Goal: Information Seeking & Learning: Learn about a topic

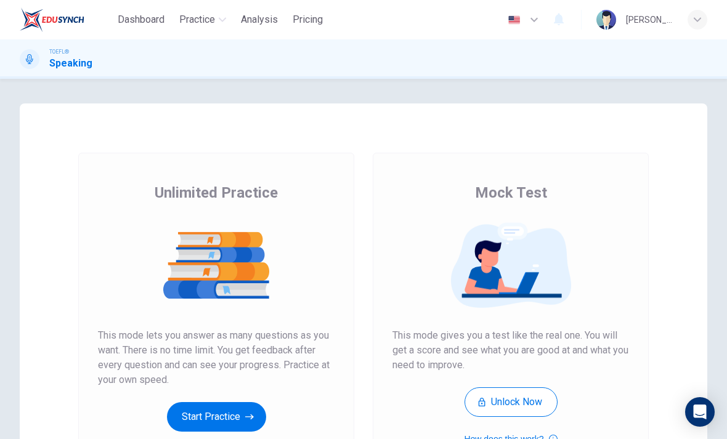
click at [257, 418] on button "Start Practice" at bounding box center [216, 417] width 99 height 30
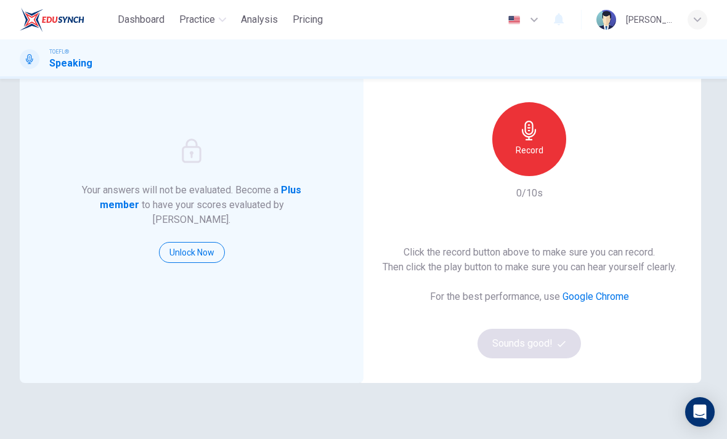
scroll to position [87, 0]
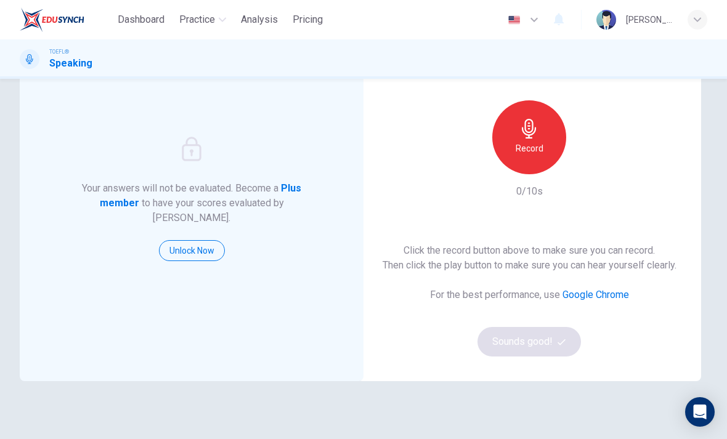
click at [537, 136] on icon "button" at bounding box center [529, 129] width 20 height 20
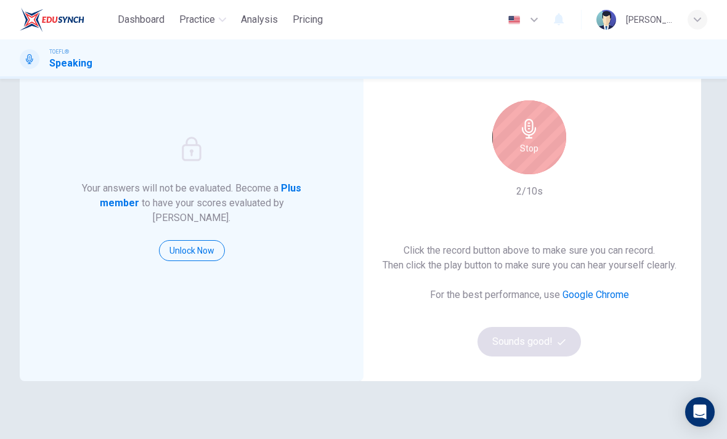
click at [534, 144] on h6 "Stop" at bounding box center [529, 148] width 18 height 15
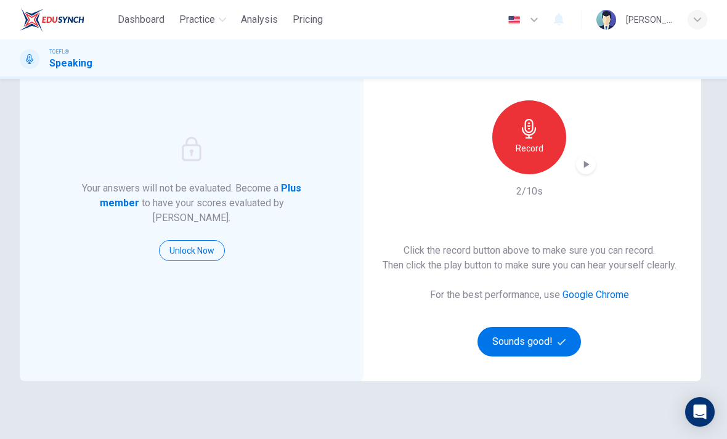
click at [568, 344] on span "button" at bounding box center [563, 342] width 11 height 8
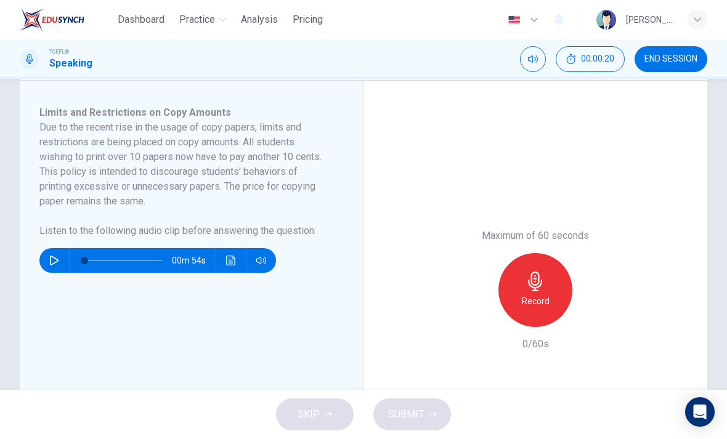
scroll to position [214, 0]
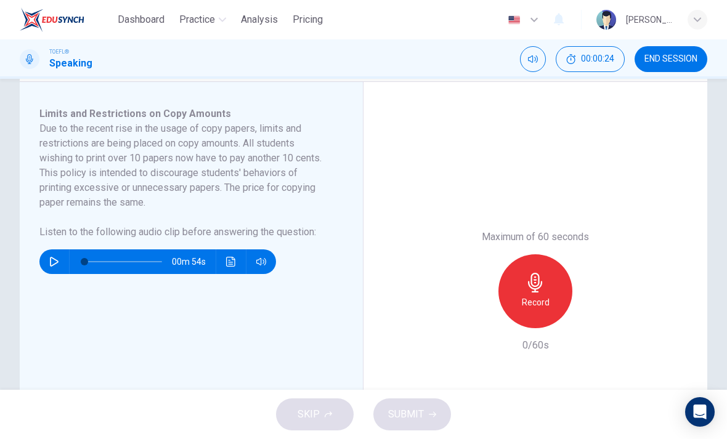
click at [55, 264] on icon "button" at bounding box center [54, 262] width 9 height 10
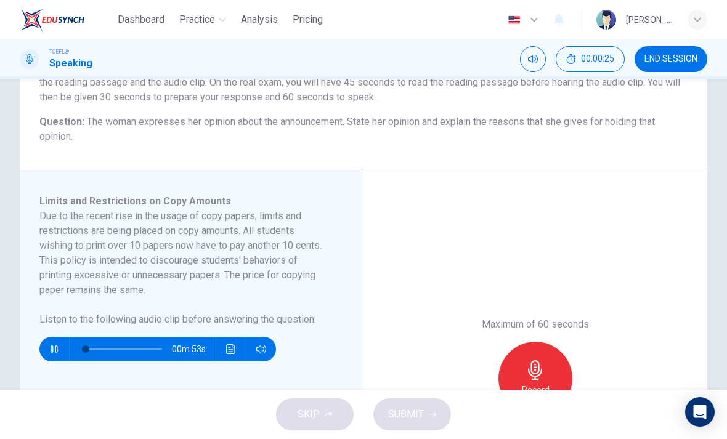
scroll to position [110, 0]
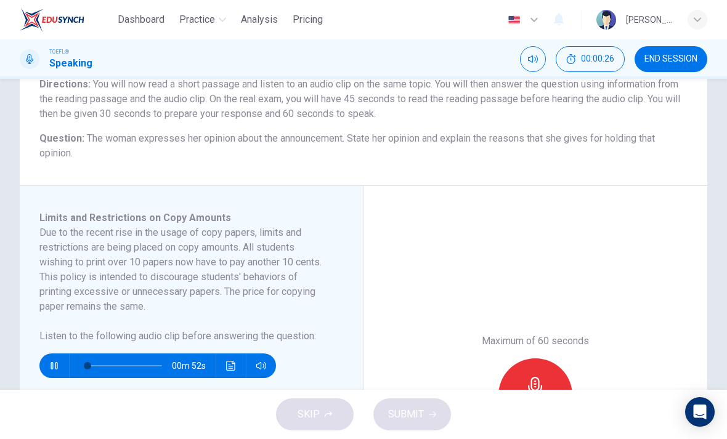
click at [51, 366] on icon "button" at bounding box center [54, 366] width 10 height 10
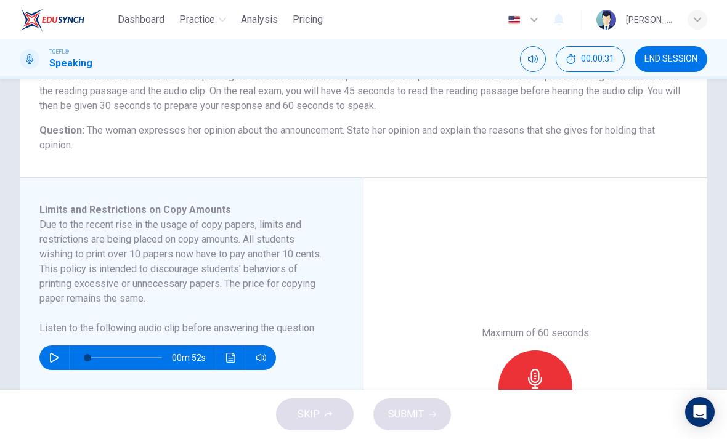
scroll to position [103, 0]
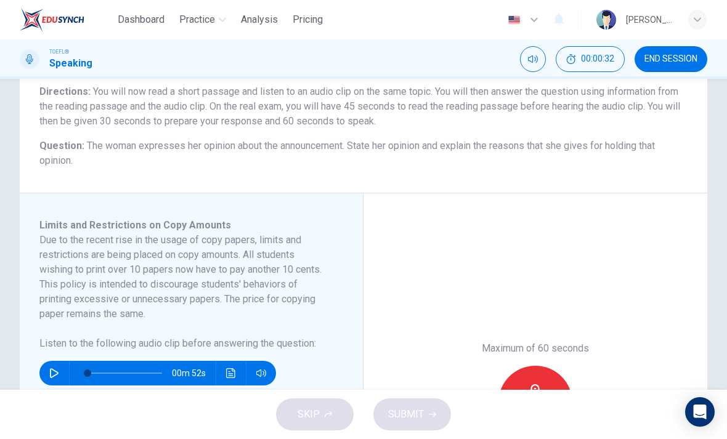
click at [47, 373] on button "button" at bounding box center [54, 373] width 20 height 25
click at [47, 371] on button "button" at bounding box center [54, 373] width 20 height 25
type input "8"
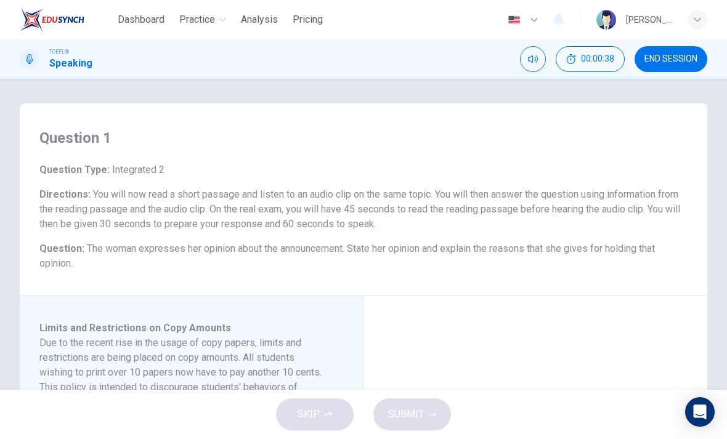
scroll to position [0, 0]
click at [691, 67] on button "END SESSION" at bounding box center [671, 59] width 73 height 26
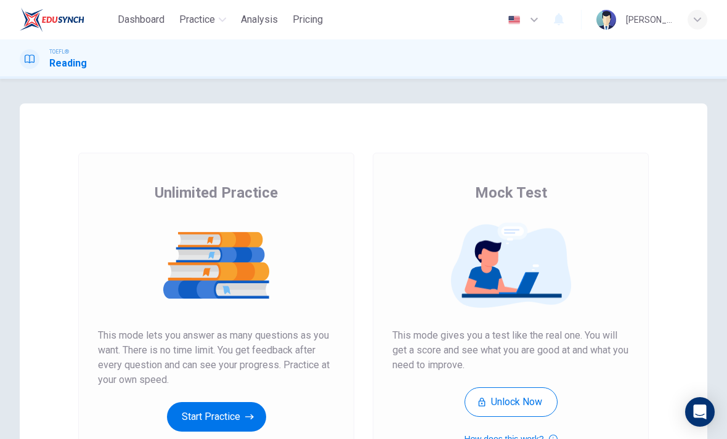
click at [224, 417] on button "Start Practice" at bounding box center [216, 417] width 99 height 30
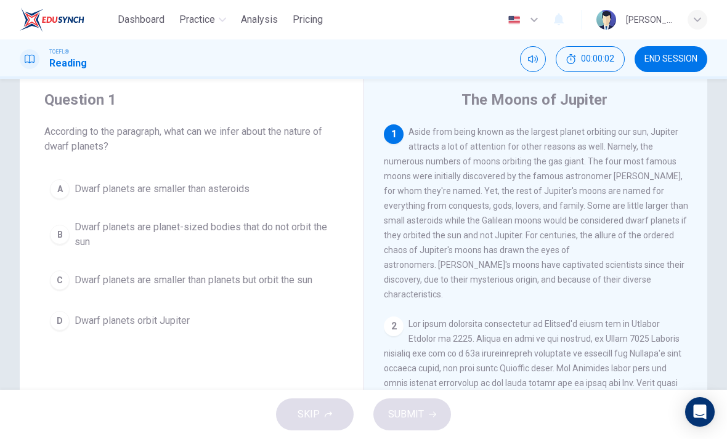
scroll to position [33, 0]
click at [282, 290] on button "C Dwarf planets are smaller than planets but orbit the sun" at bounding box center [191, 281] width 295 height 31
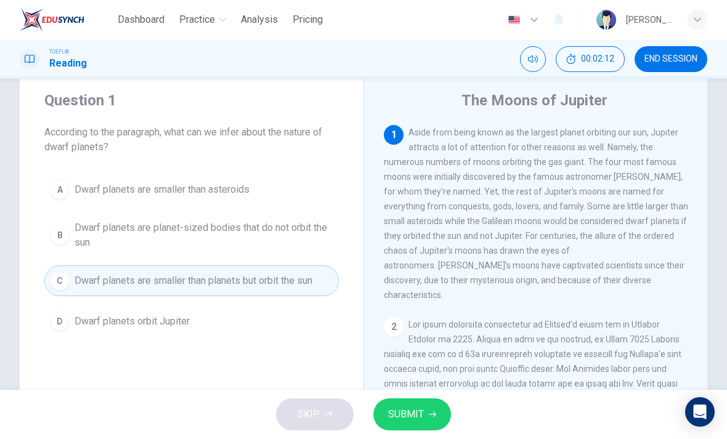
click at [408, 412] on span "SUBMIT" at bounding box center [406, 414] width 36 height 17
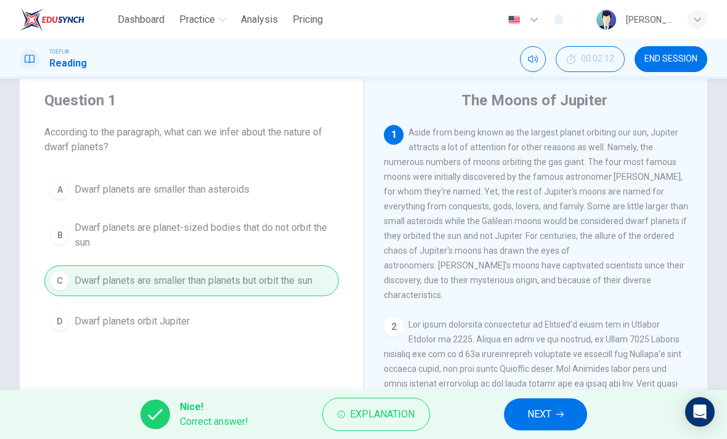
click at [557, 421] on button "NEXT" at bounding box center [545, 415] width 83 height 32
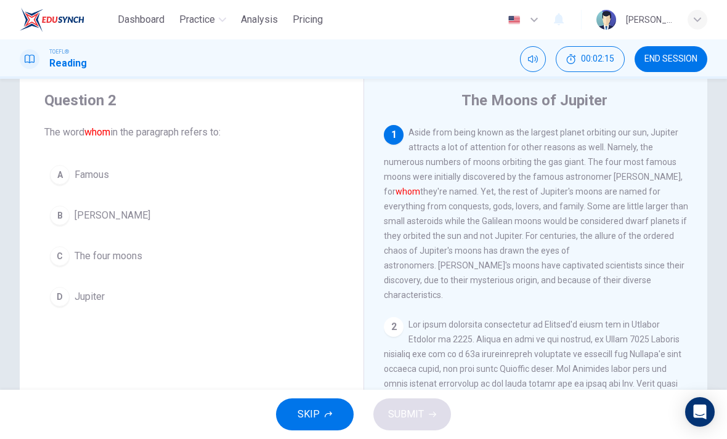
scroll to position [0, 0]
click at [117, 224] on button "B [PERSON_NAME]" at bounding box center [191, 215] width 295 height 31
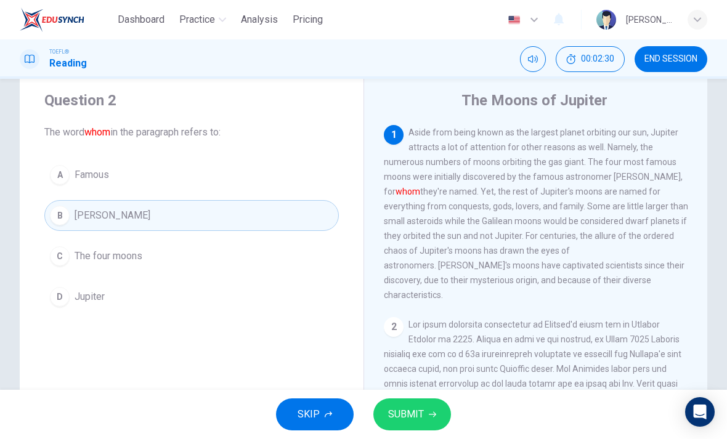
click at [438, 414] on button "SUBMIT" at bounding box center [412, 415] width 78 height 32
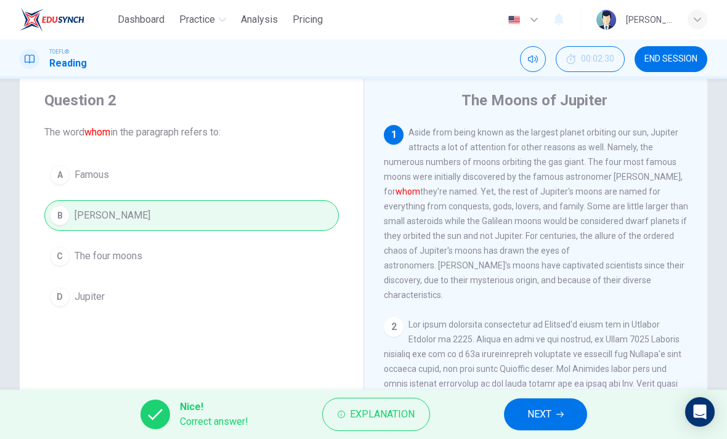
click at [569, 413] on button "NEXT" at bounding box center [545, 415] width 83 height 32
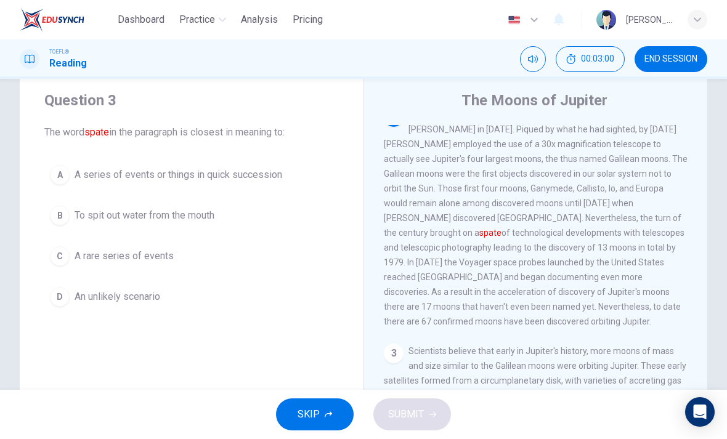
scroll to position [210, 0]
click at [262, 179] on span "A series of events or things in quick succession" at bounding box center [179, 175] width 208 height 15
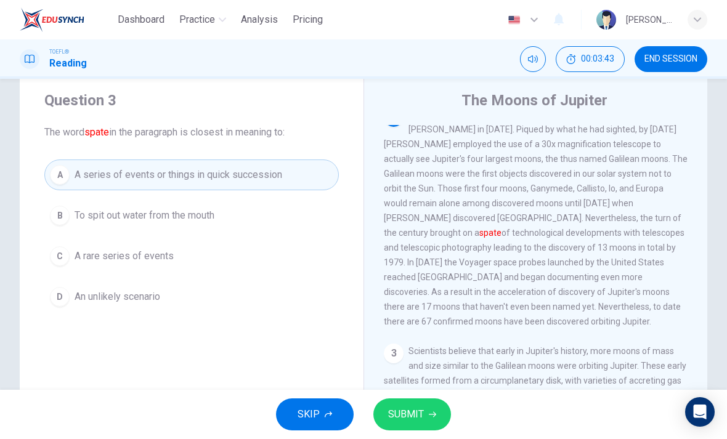
click at [433, 412] on icon "button" at bounding box center [432, 415] width 7 height 6
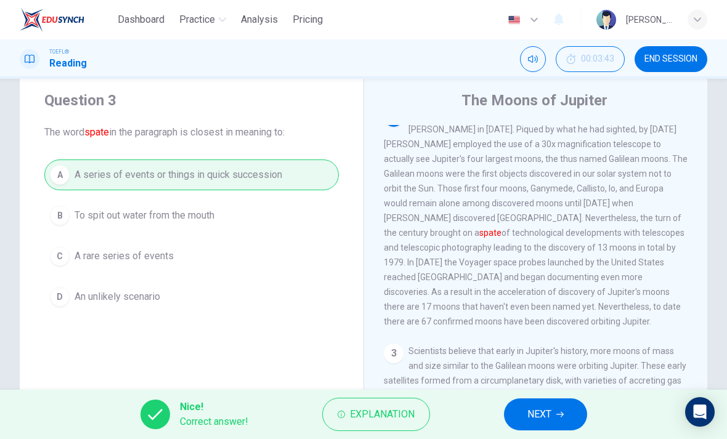
click at [555, 409] on button "NEXT" at bounding box center [545, 415] width 83 height 32
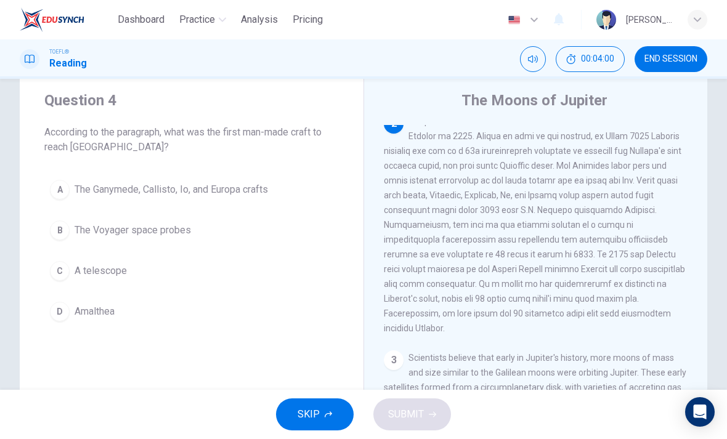
scroll to position [203, 0]
click at [158, 234] on span "The Voyager space probes" at bounding box center [133, 230] width 116 height 15
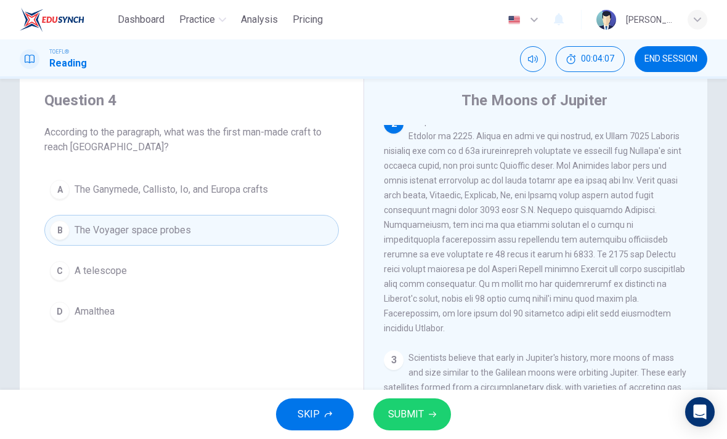
click at [423, 417] on button "SUBMIT" at bounding box center [412, 415] width 78 height 32
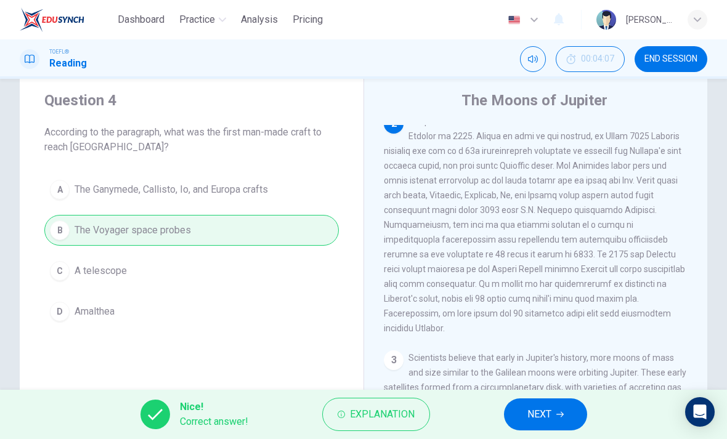
click at [531, 416] on span "NEXT" at bounding box center [540, 414] width 24 height 17
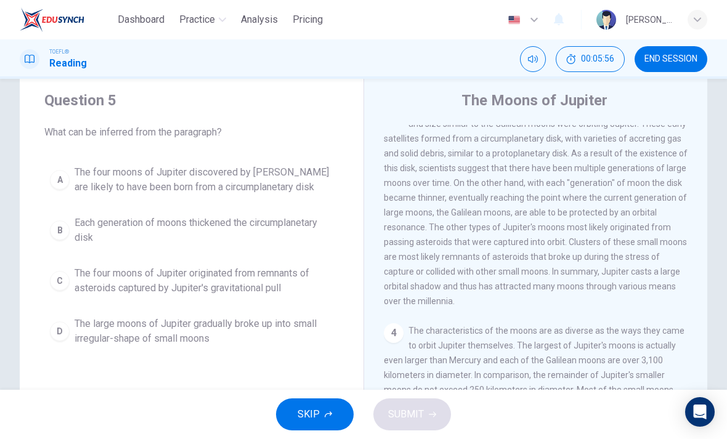
scroll to position [452, 0]
click at [282, 216] on span "Each generation of moons thickened the circumplanetary disk" at bounding box center [204, 231] width 259 height 30
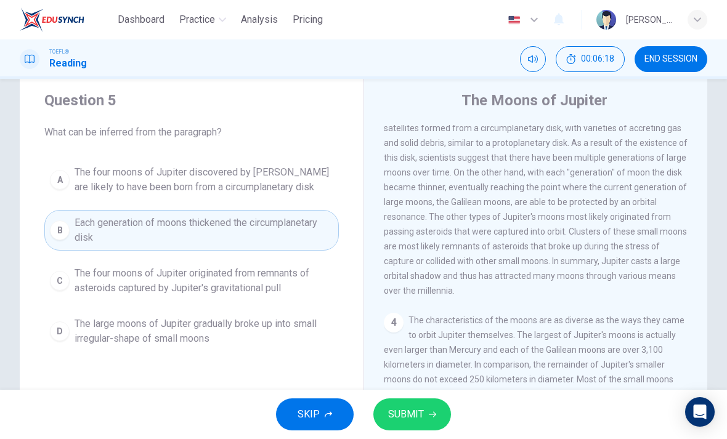
scroll to position [476, 0]
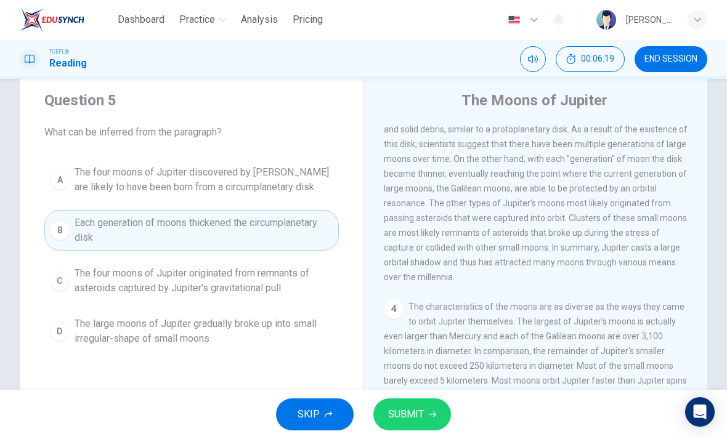
click at [434, 407] on button "SUBMIT" at bounding box center [412, 415] width 78 height 32
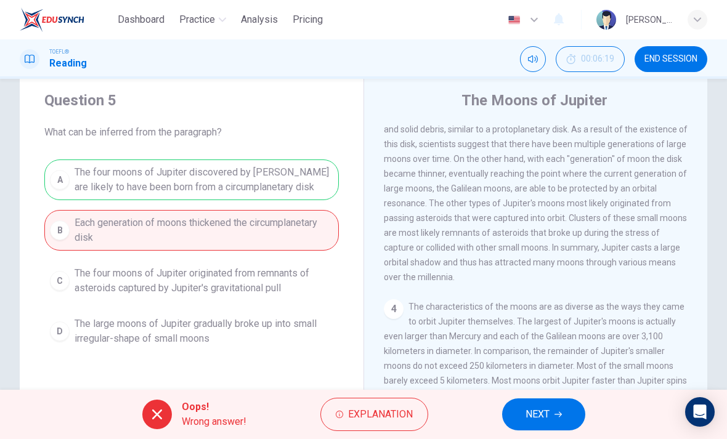
click at [527, 415] on span "NEXT" at bounding box center [538, 414] width 24 height 17
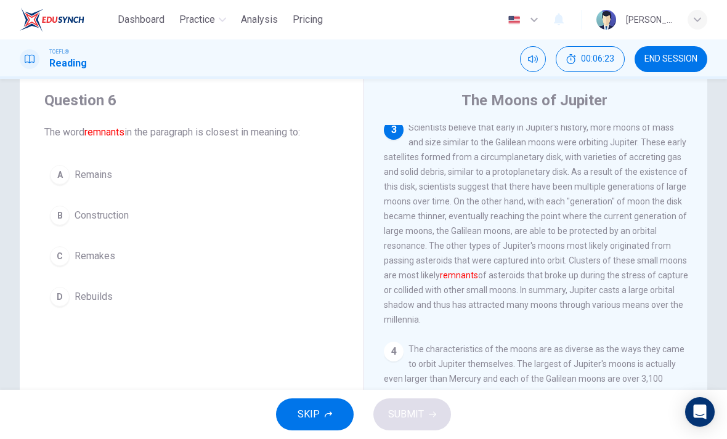
scroll to position [434, 0]
click at [55, 182] on div "A" at bounding box center [60, 175] width 20 height 20
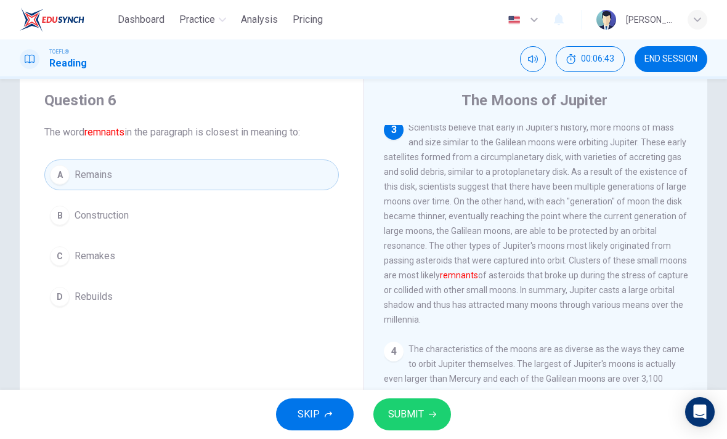
click at [443, 404] on button "SUBMIT" at bounding box center [412, 415] width 78 height 32
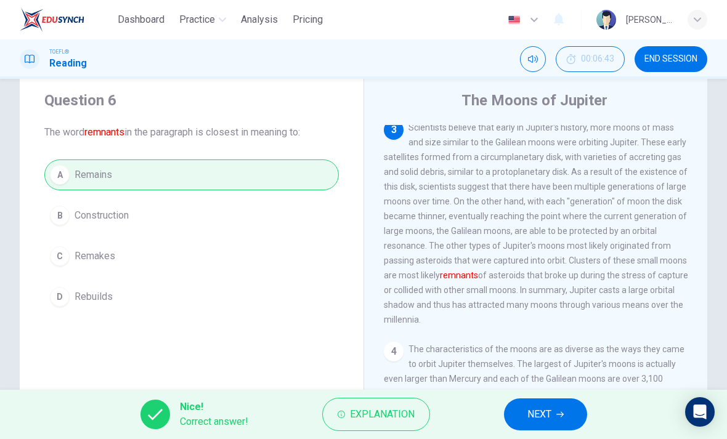
click at [565, 417] on button "NEXT" at bounding box center [545, 415] width 83 height 32
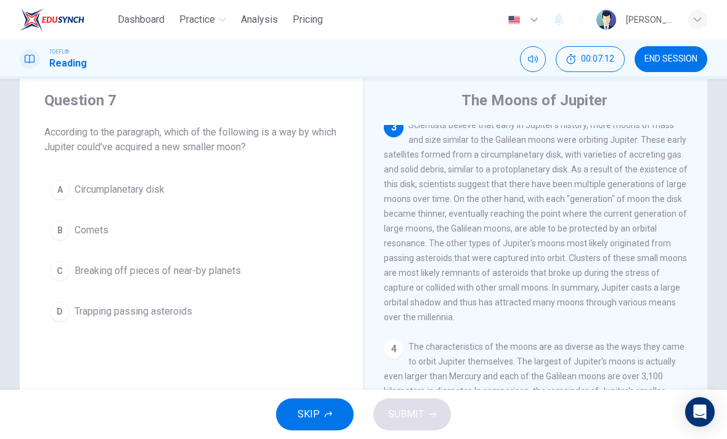
scroll to position [442, 0]
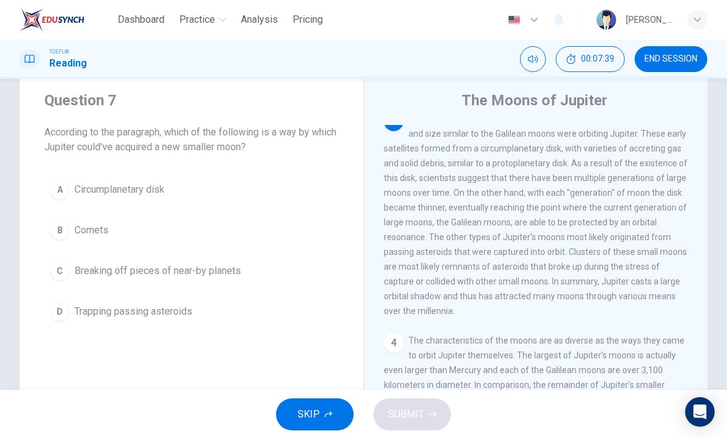
click at [177, 313] on span "Trapping passing asteroids" at bounding box center [134, 311] width 118 height 15
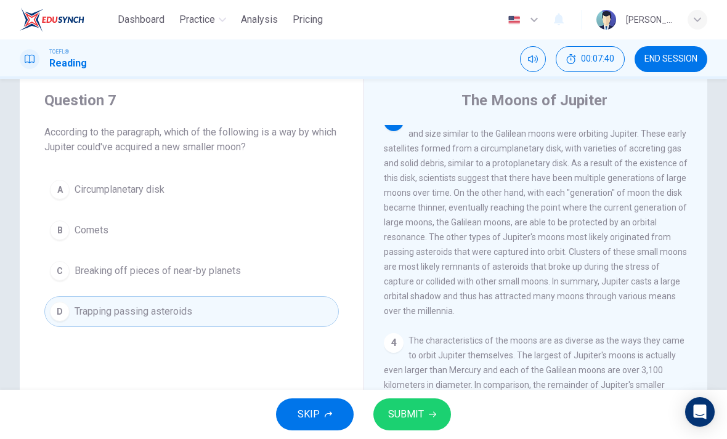
click at [449, 415] on button "SUBMIT" at bounding box center [412, 415] width 78 height 32
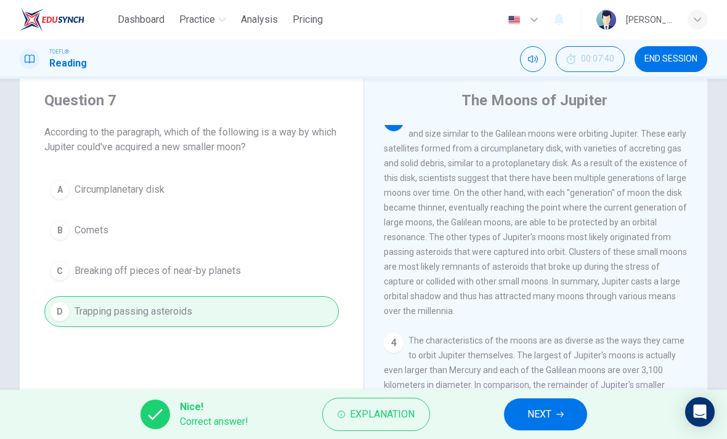
click at [558, 404] on button "NEXT" at bounding box center [545, 415] width 83 height 32
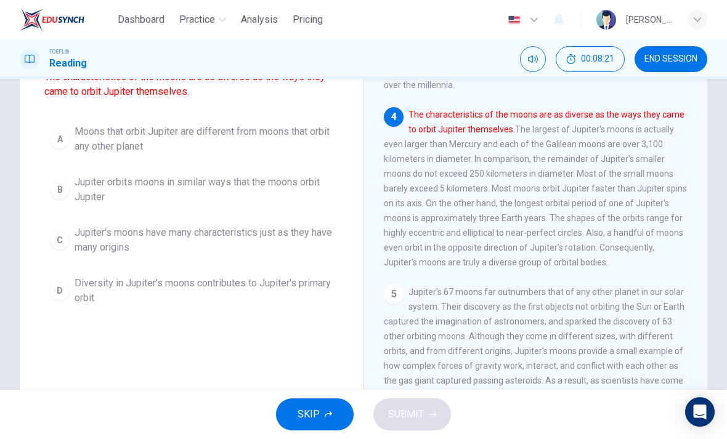
scroll to position [124, 0]
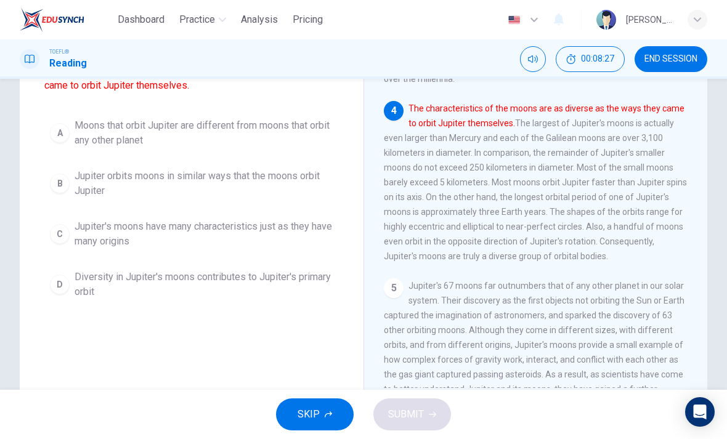
click at [68, 233] on div "C" at bounding box center [60, 234] width 20 height 20
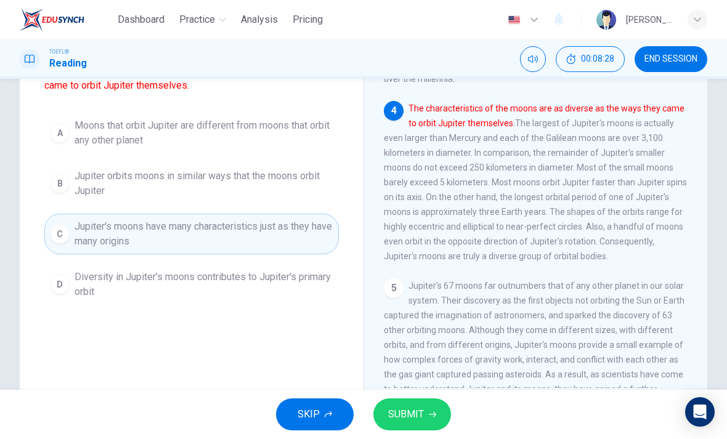
click at [405, 405] on button "SUBMIT" at bounding box center [412, 415] width 78 height 32
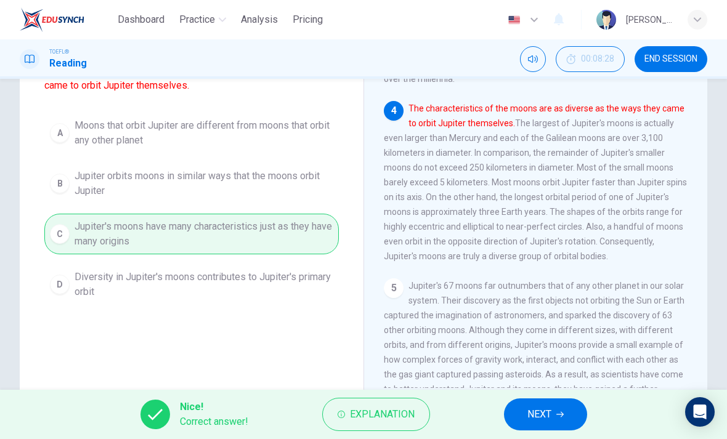
click at [551, 414] on span "NEXT" at bounding box center [540, 414] width 24 height 17
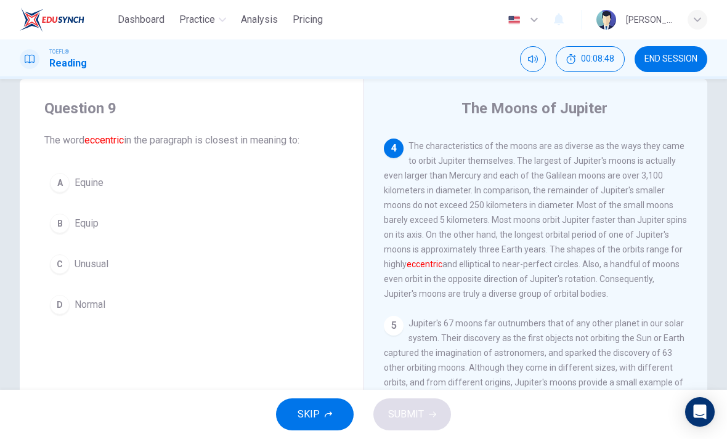
scroll to position [26, 0]
click at [60, 263] on div "C" at bounding box center [60, 263] width 20 height 20
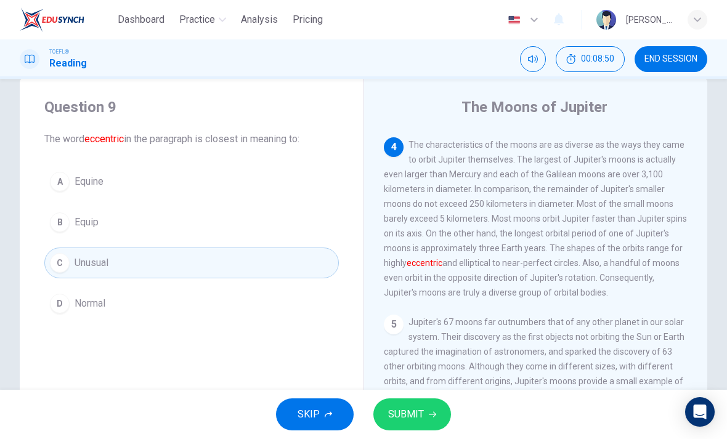
click at [414, 418] on span "SUBMIT" at bounding box center [406, 414] width 36 height 17
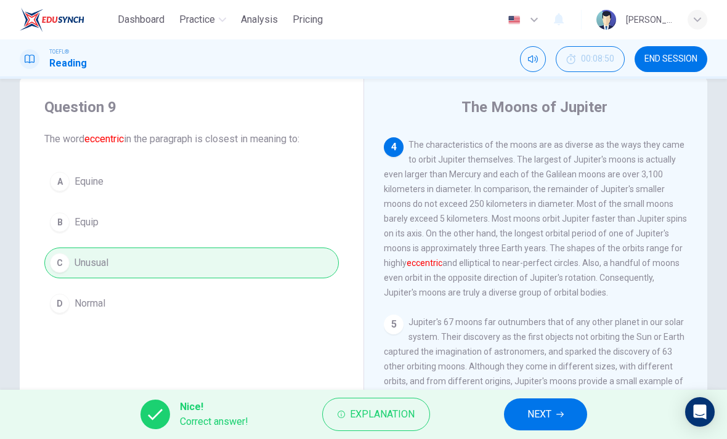
click at [544, 406] on span "NEXT" at bounding box center [540, 414] width 24 height 17
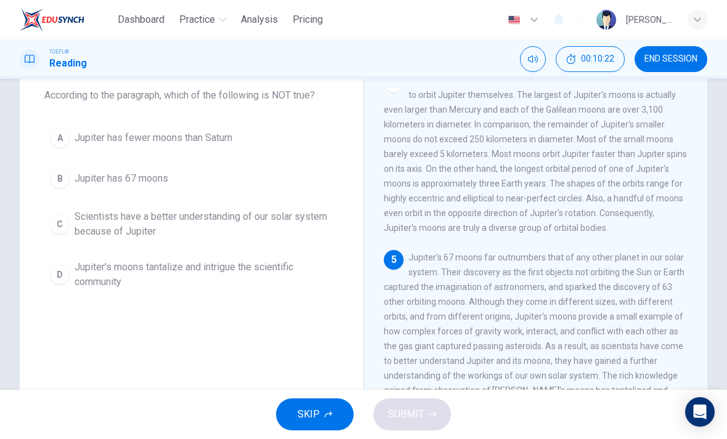
scroll to position [72, 0]
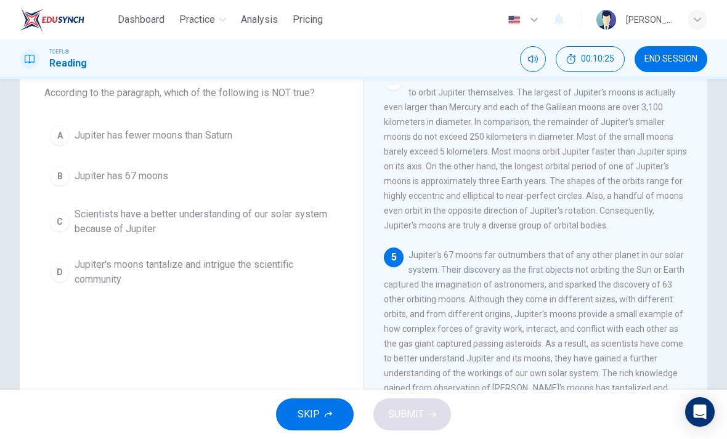
click at [62, 142] on div "A" at bounding box center [60, 136] width 20 height 20
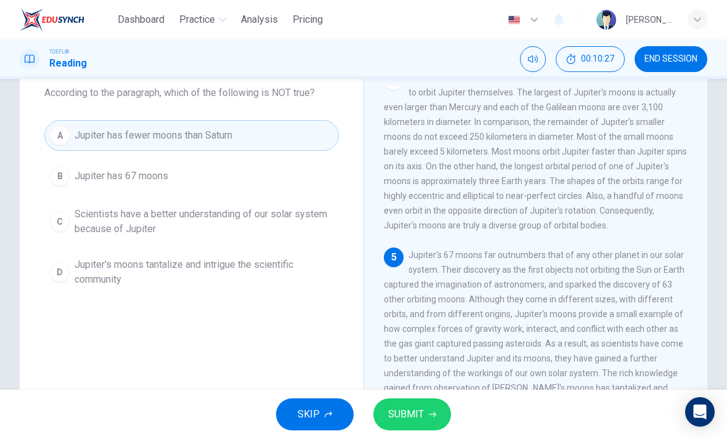
click at [426, 414] on button "SUBMIT" at bounding box center [412, 415] width 78 height 32
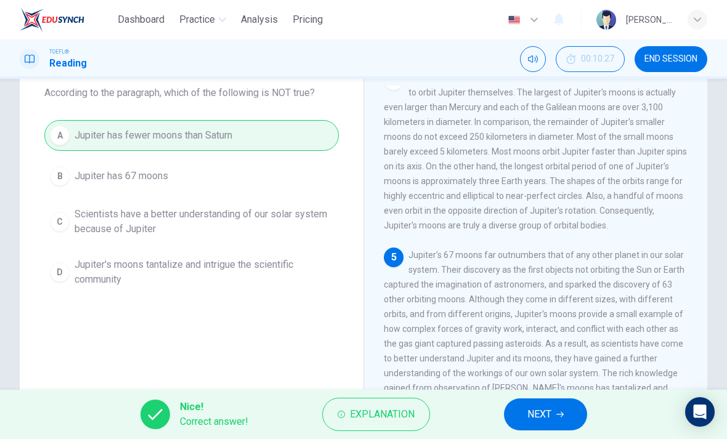
click at [537, 409] on span "NEXT" at bounding box center [540, 414] width 24 height 17
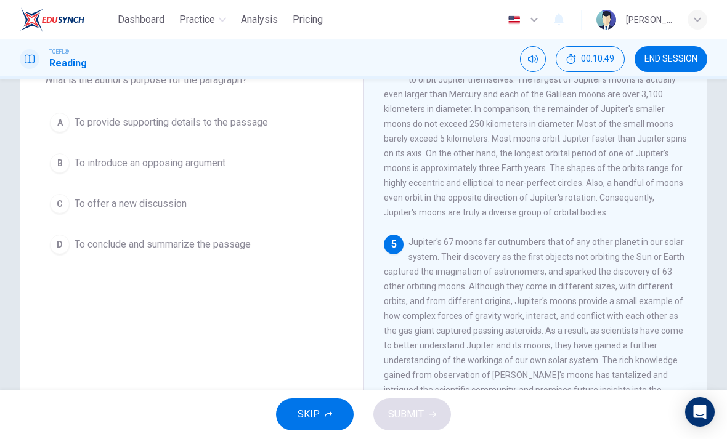
scroll to position [84, 0]
click at [65, 243] on div "D" at bounding box center [60, 246] width 20 height 20
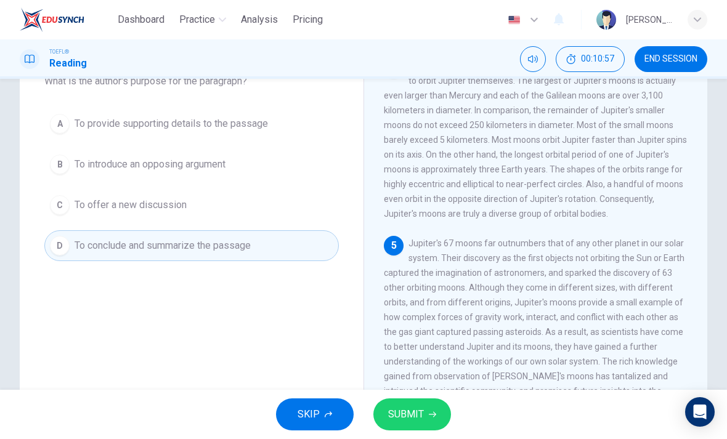
click at [404, 409] on span "SUBMIT" at bounding box center [406, 414] width 36 height 17
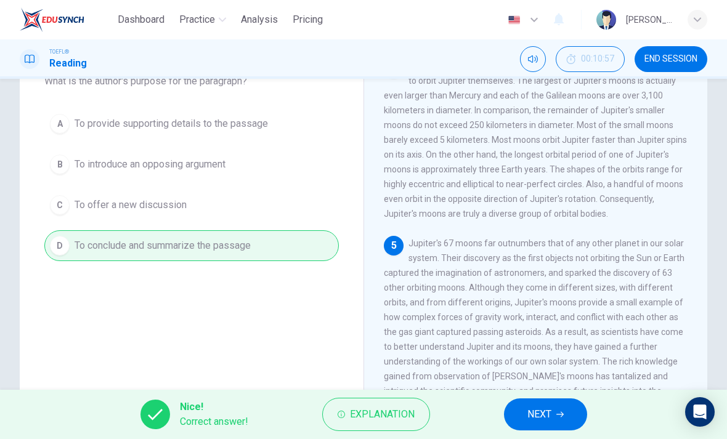
click at [540, 409] on span "NEXT" at bounding box center [540, 414] width 24 height 17
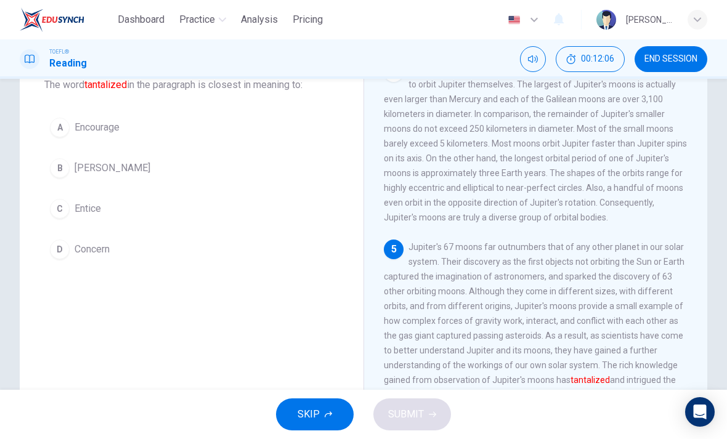
scroll to position [81, 0]
click at [55, 211] on div "C" at bounding box center [60, 208] width 20 height 20
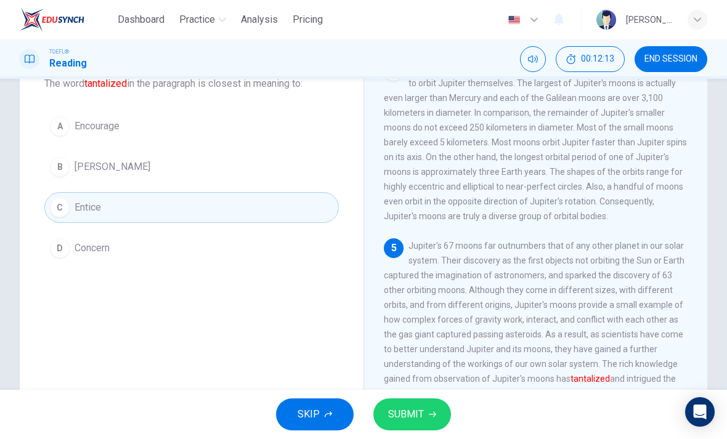
click at [419, 405] on button "SUBMIT" at bounding box center [412, 415] width 78 height 32
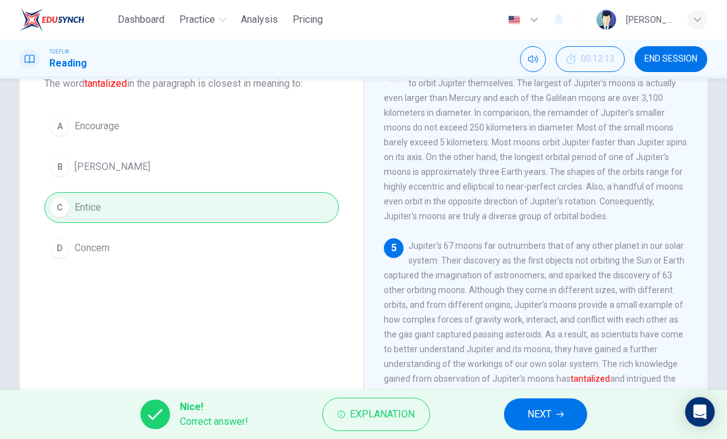
click at [557, 419] on button "NEXT" at bounding box center [545, 415] width 83 height 32
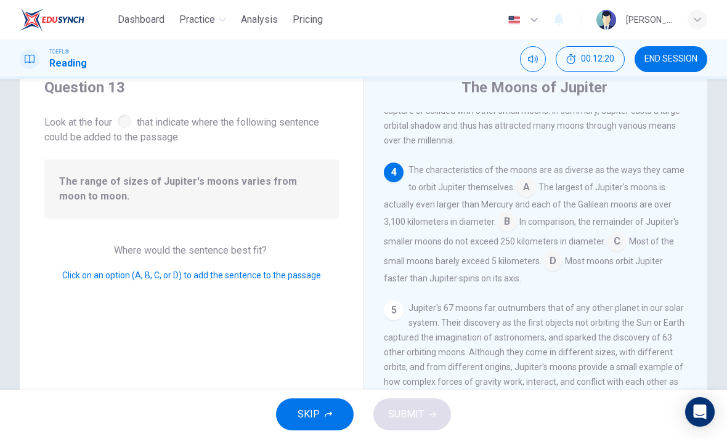
scroll to position [597, 0]
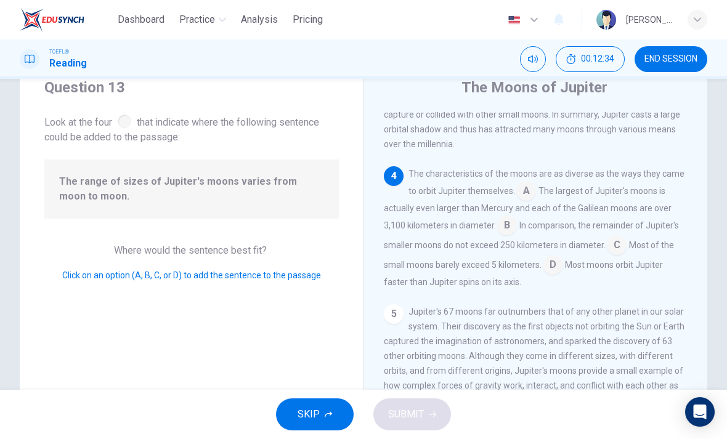
click at [529, 184] on input at bounding box center [526, 192] width 20 height 20
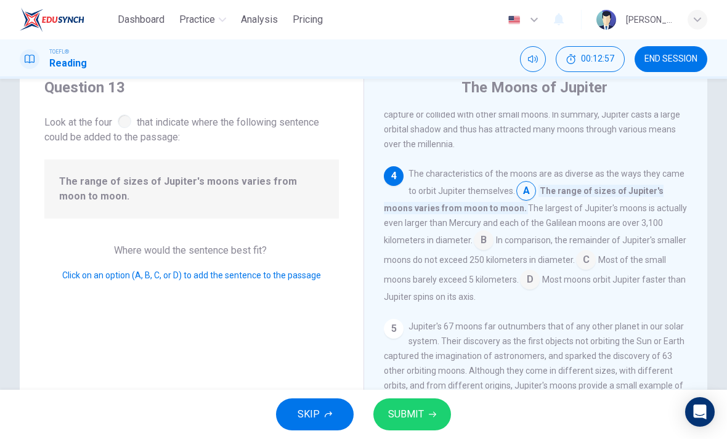
click at [427, 430] on button "SUBMIT" at bounding box center [412, 415] width 78 height 32
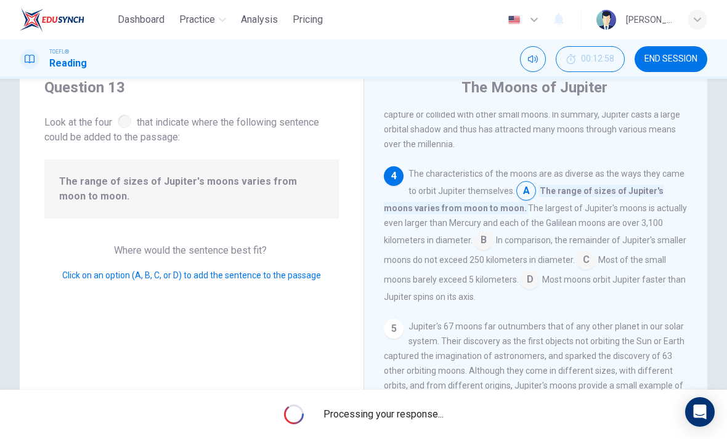
click at [429, 431] on div "Processing your response..." at bounding box center [363, 414] width 727 height 49
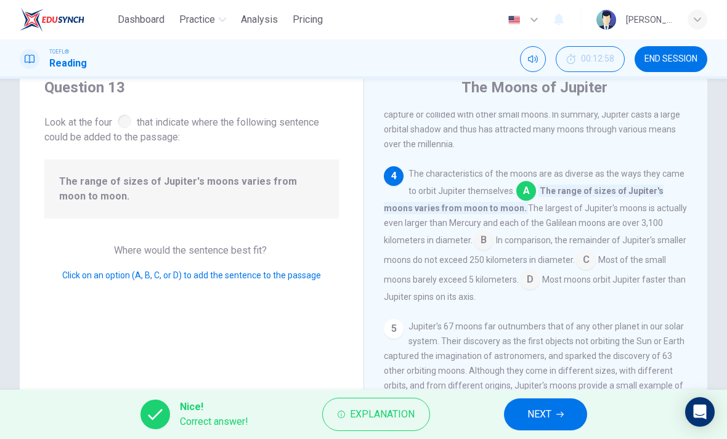
click at [561, 412] on icon "button" at bounding box center [559, 414] width 7 height 7
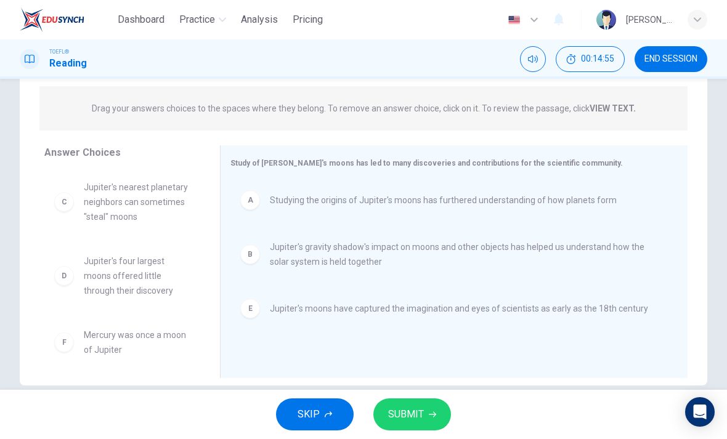
scroll to position [0, 0]
click at [431, 409] on button "SUBMIT" at bounding box center [412, 415] width 78 height 32
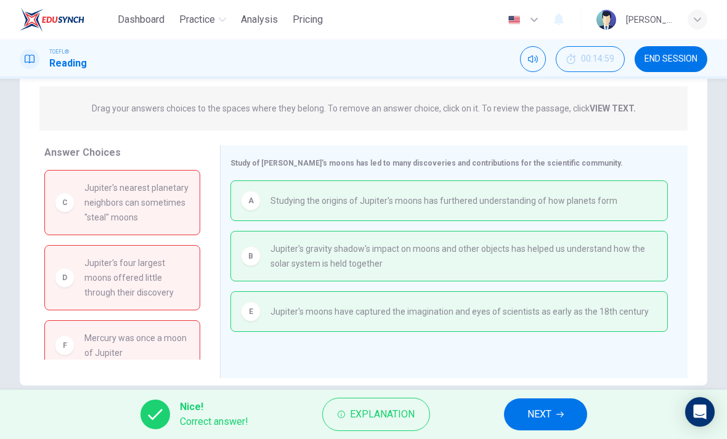
click at [571, 407] on button "NEXT" at bounding box center [545, 415] width 83 height 32
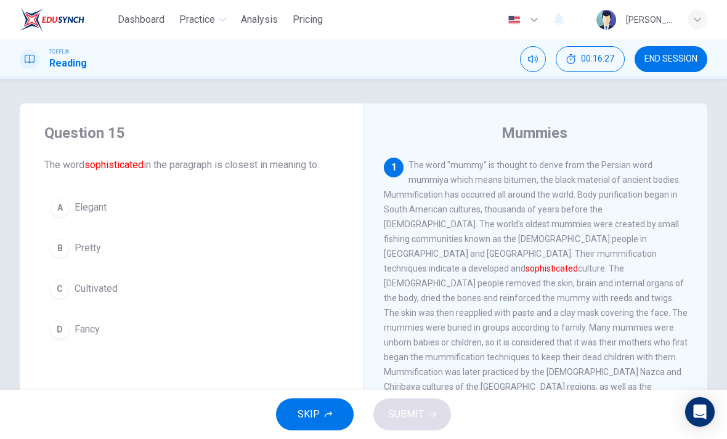
click at [74, 338] on button "D Fancy" at bounding box center [191, 329] width 295 height 31
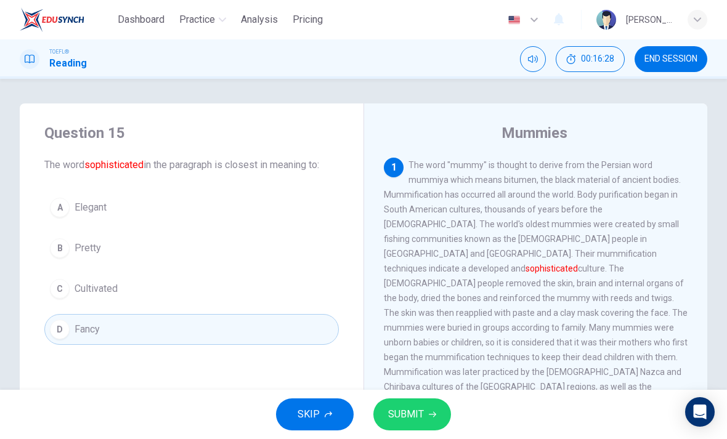
click at [423, 423] on button "SUBMIT" at bounding box center [412, 415] width 78 height 32
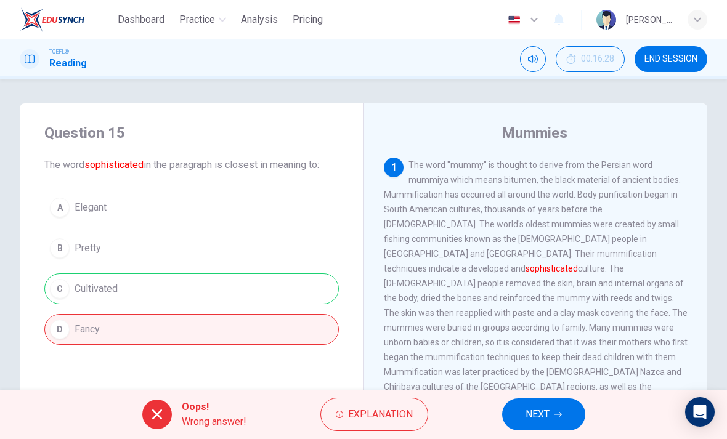
click at [354, 414] on span "Explanation" at bounding box center [380, 414] width 65 height 17
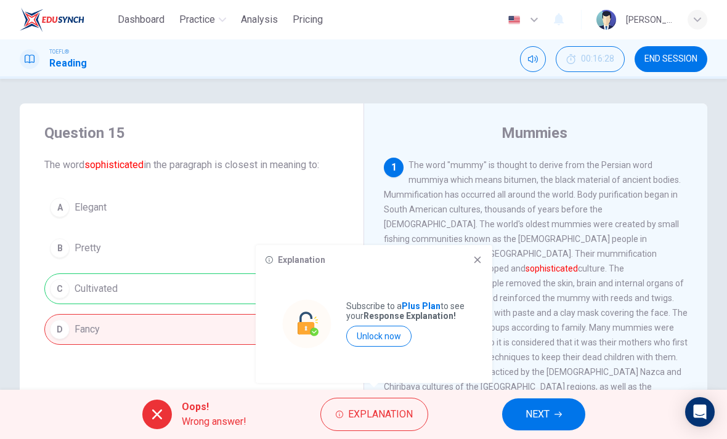
click at [538, 407] on span "NEXT" at bounding box center [538, 414] width 24 height 17
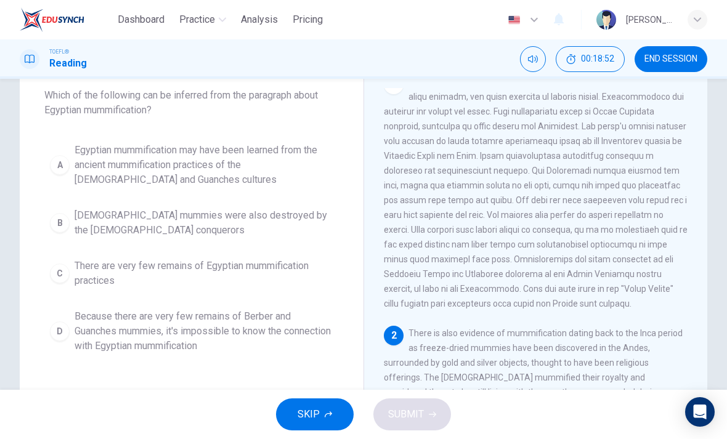
scroll to position [11, 0]
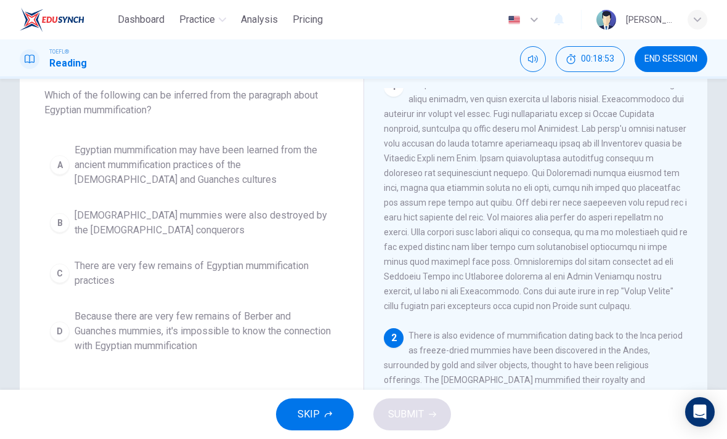
click at [663, 187] on span at bounding box center [536, 195] width 304 height 232
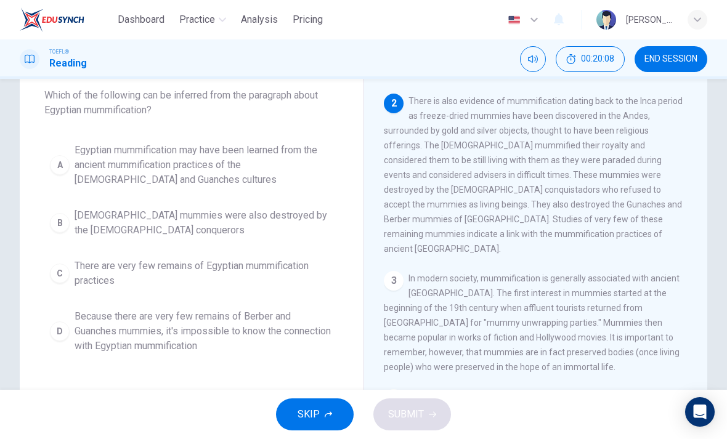
scroll to position [245, 0]
click at [669, 61] on span "END SESSION" at bounding box center [671, 59] width 53 height 10
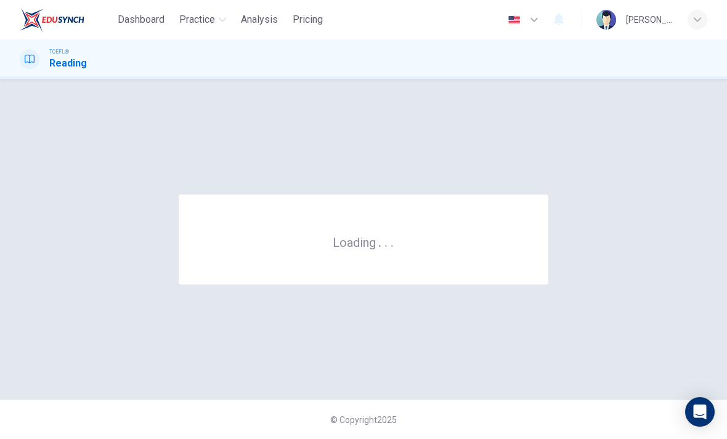
scroll to position [0, 0]
